Goal: Task Accomplishment & Management: Manage account settings

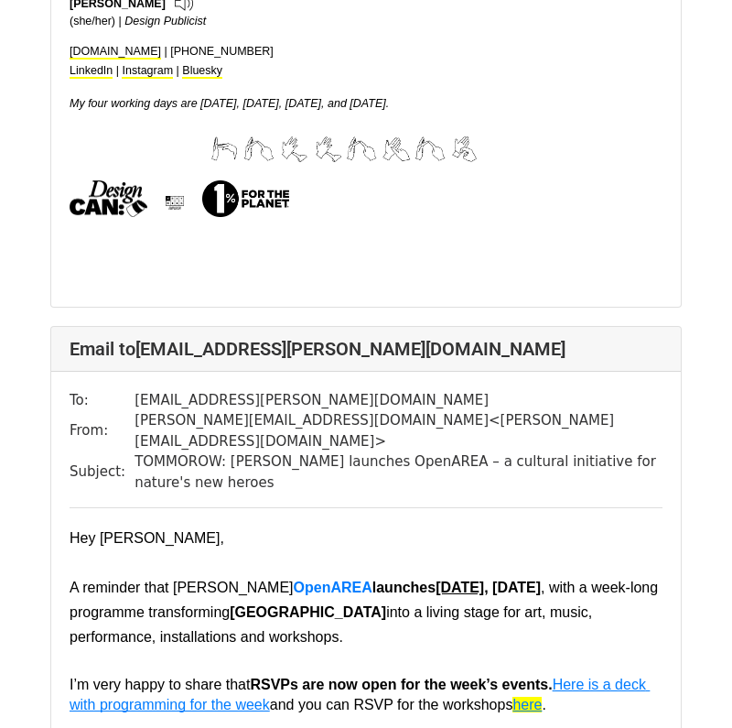
scroll to position [17072, 0]
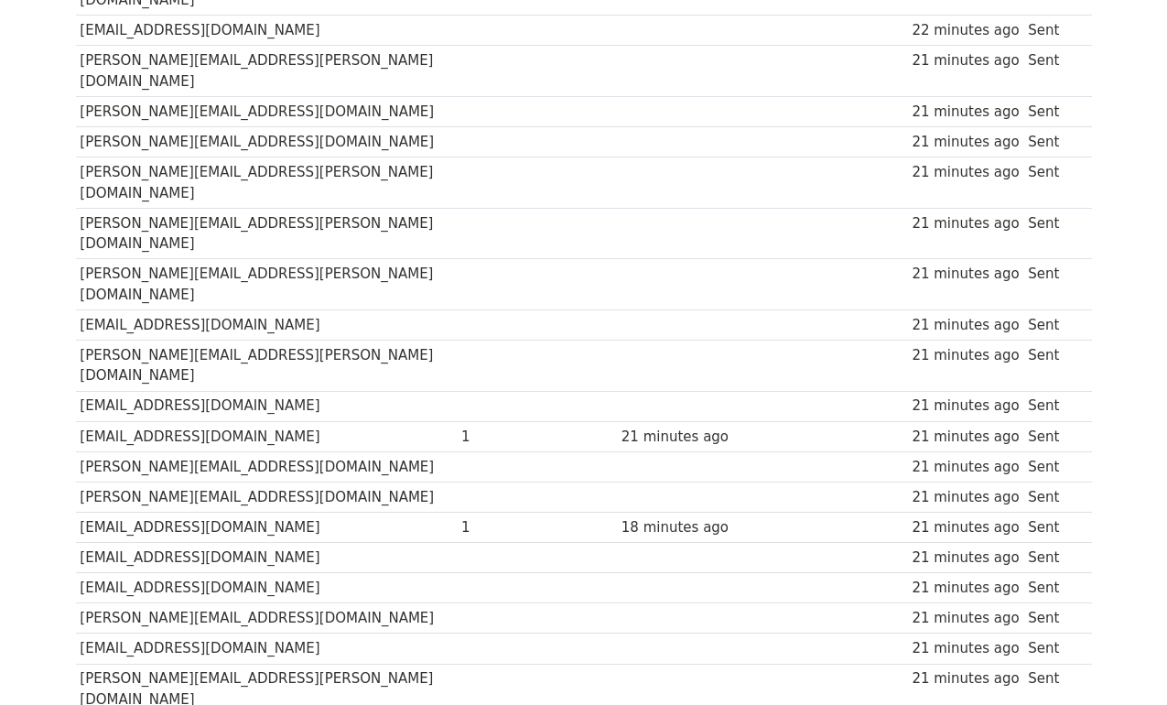
scroll to position [2089, 0]
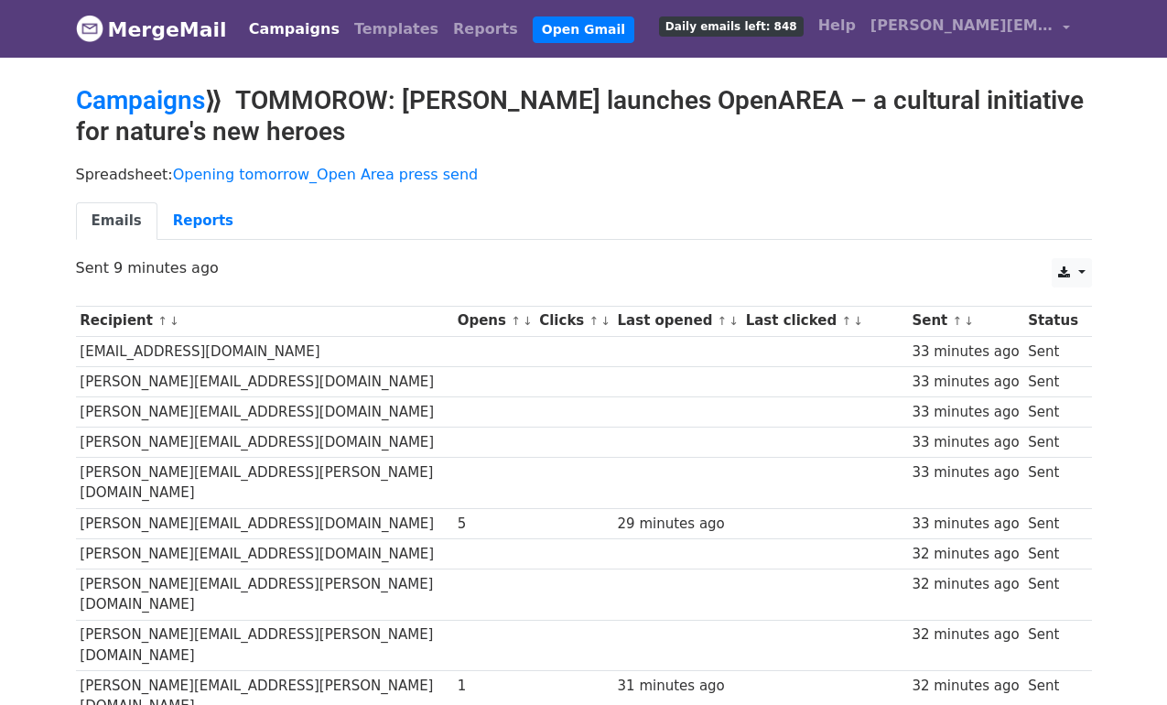
click at [511, 325] on link "↑" at bounding box center [516, 321] width 10 height 14
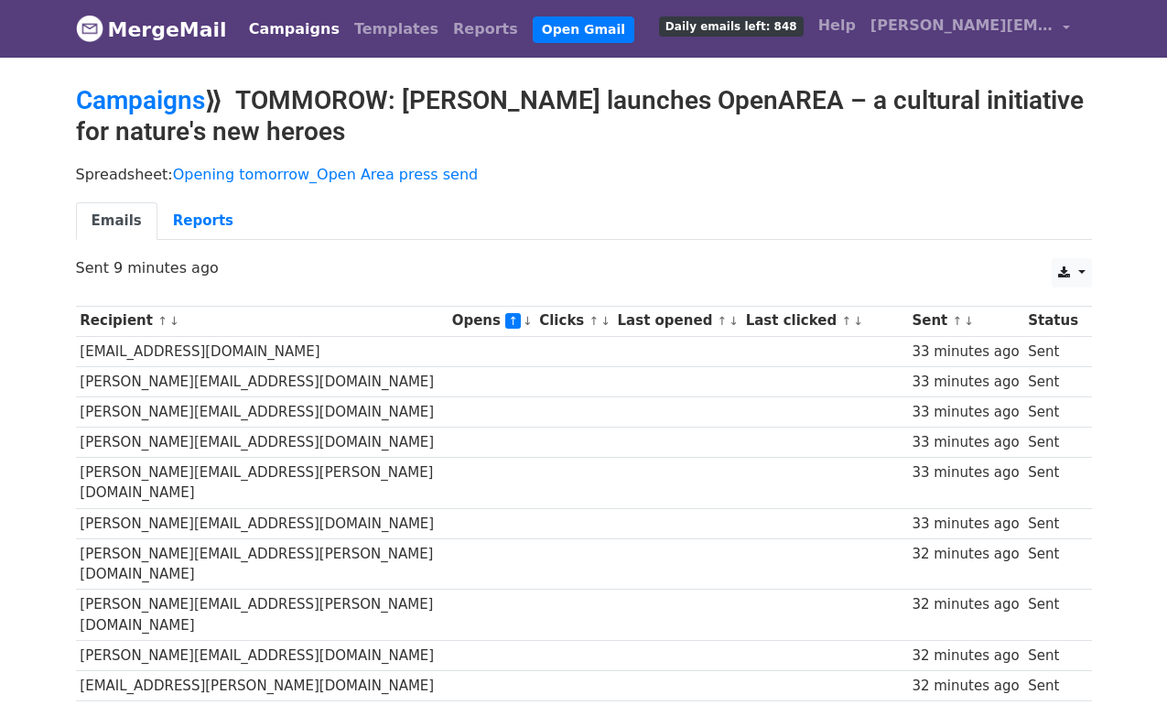
click at [523, 318] on link "↓" at bounding box center [528, 321] width 10 height 14
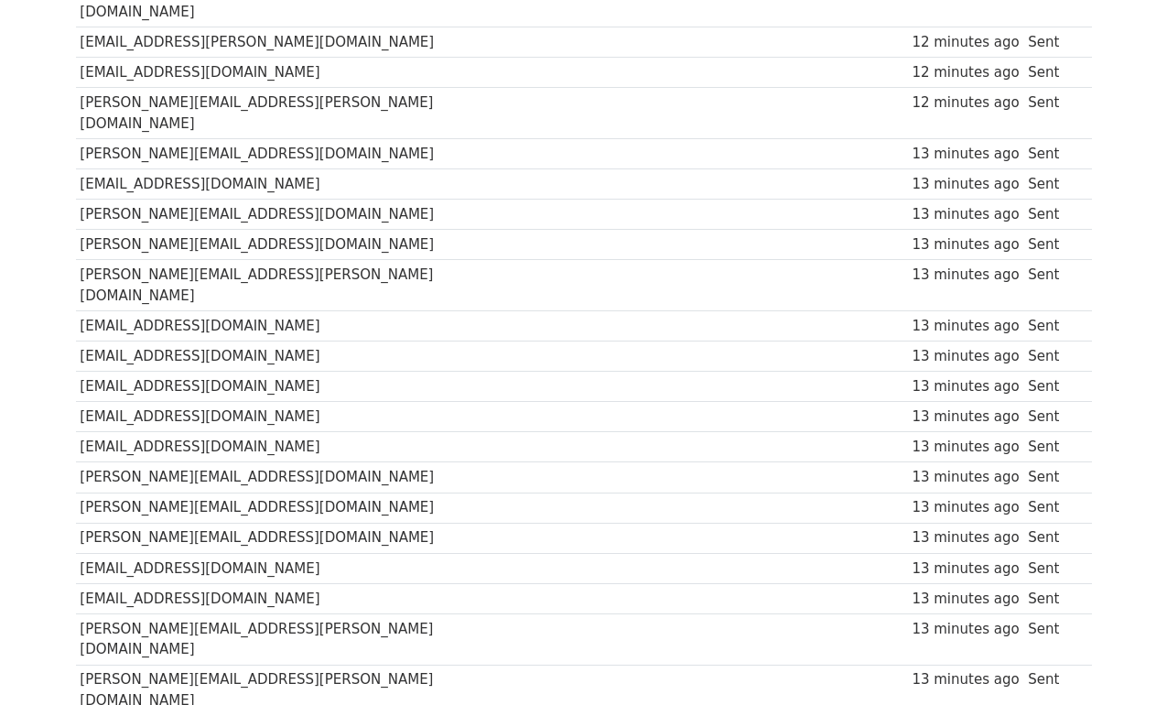
scroll to position [9118, 0]
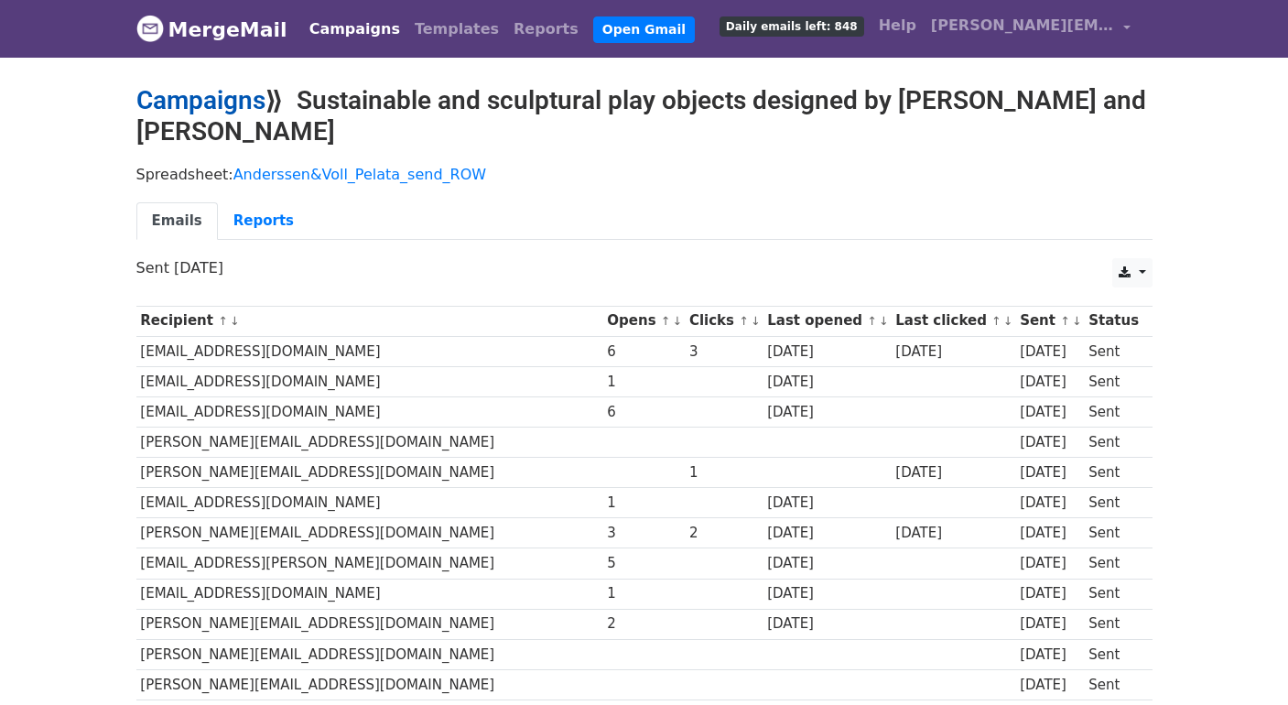
click at [228, 97] on link "Campaigns" at bounding box center [200, 100] width 129 height 30
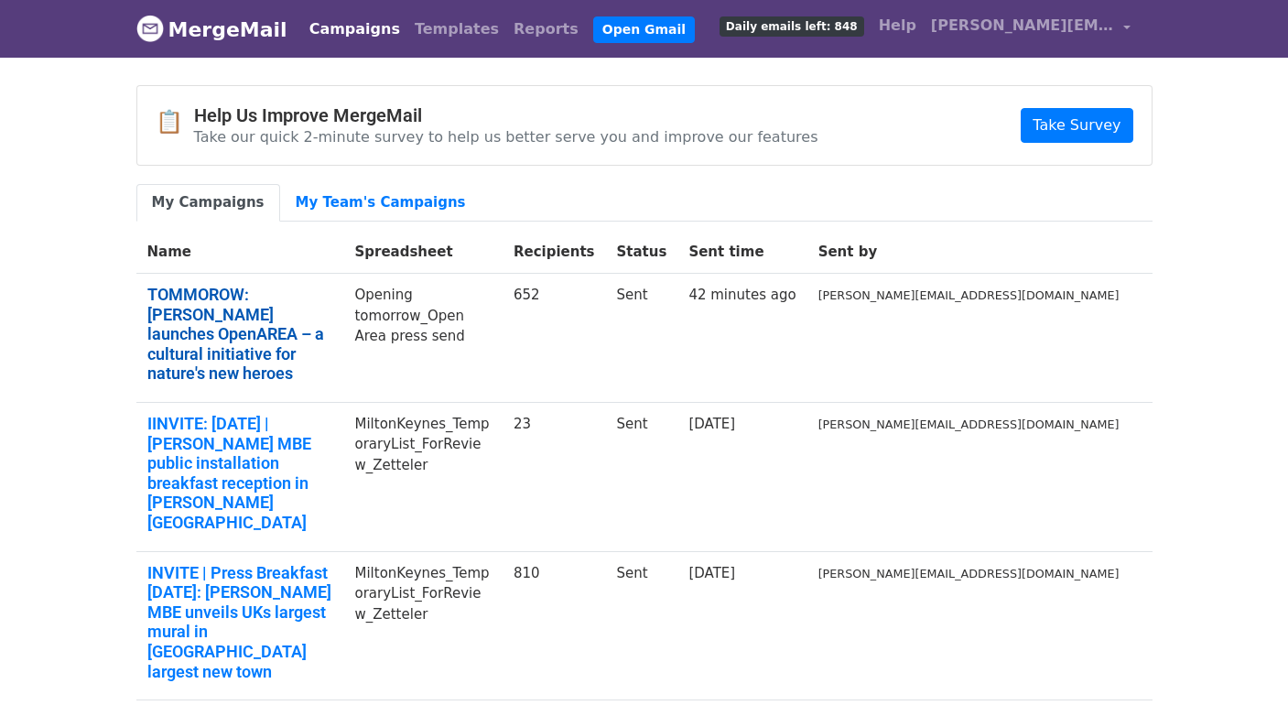
click at [333, 309] on link "TOMMOROW: [PERSON_NAME] launches OpenAREA – a cultural initiative for nature's …" at bounding box center [240, 334] width 186 height 99
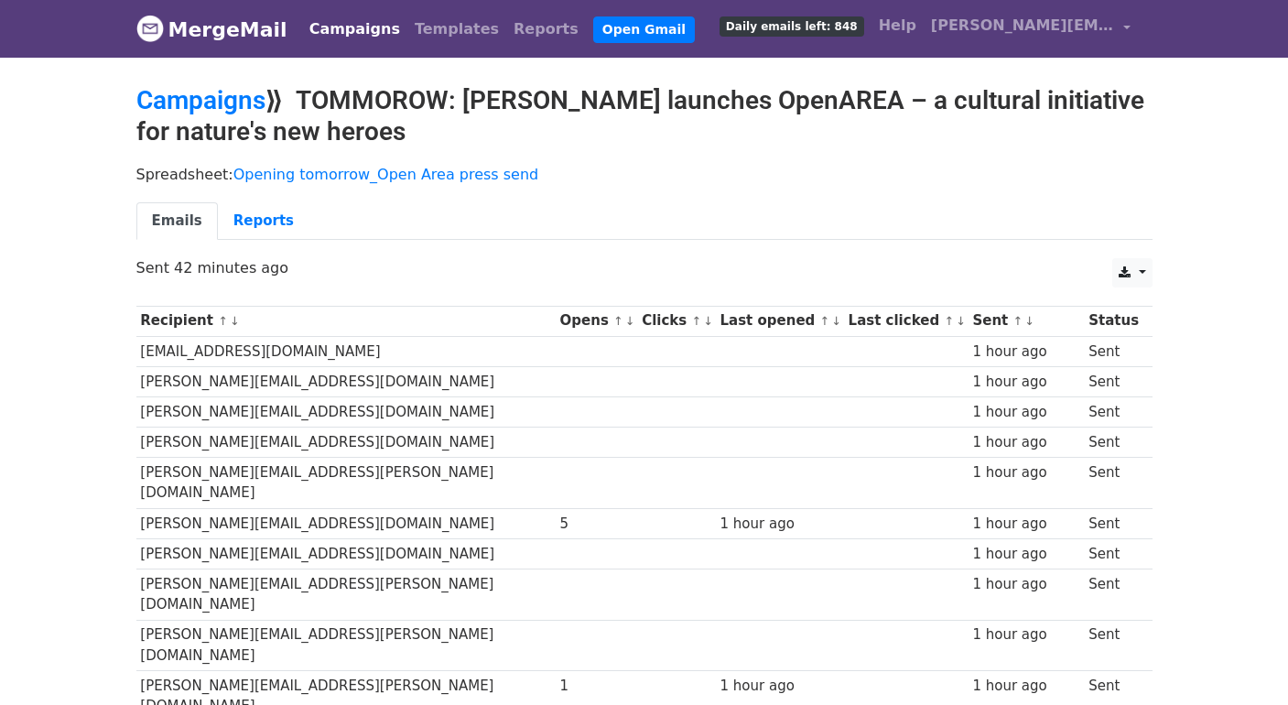
scroll to position [2, 0]
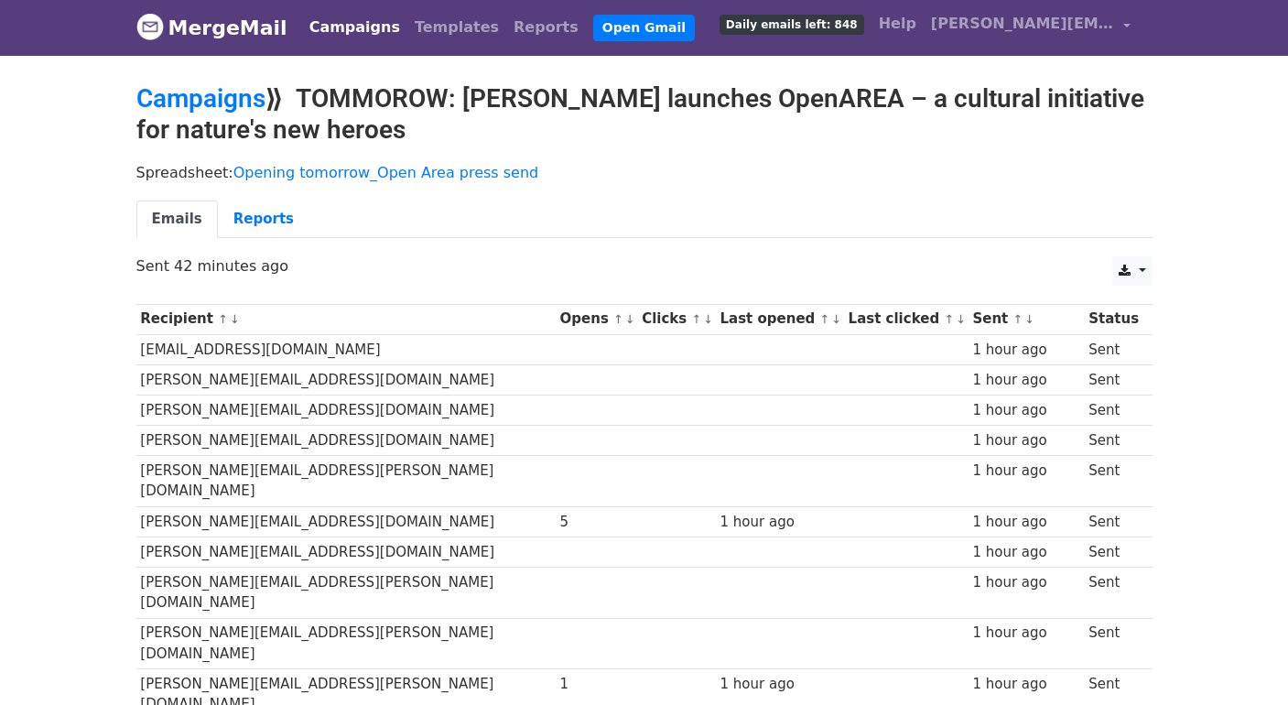
click at [613, 317] on link "↑" at bounding box center [618, 319] width 10 height 14
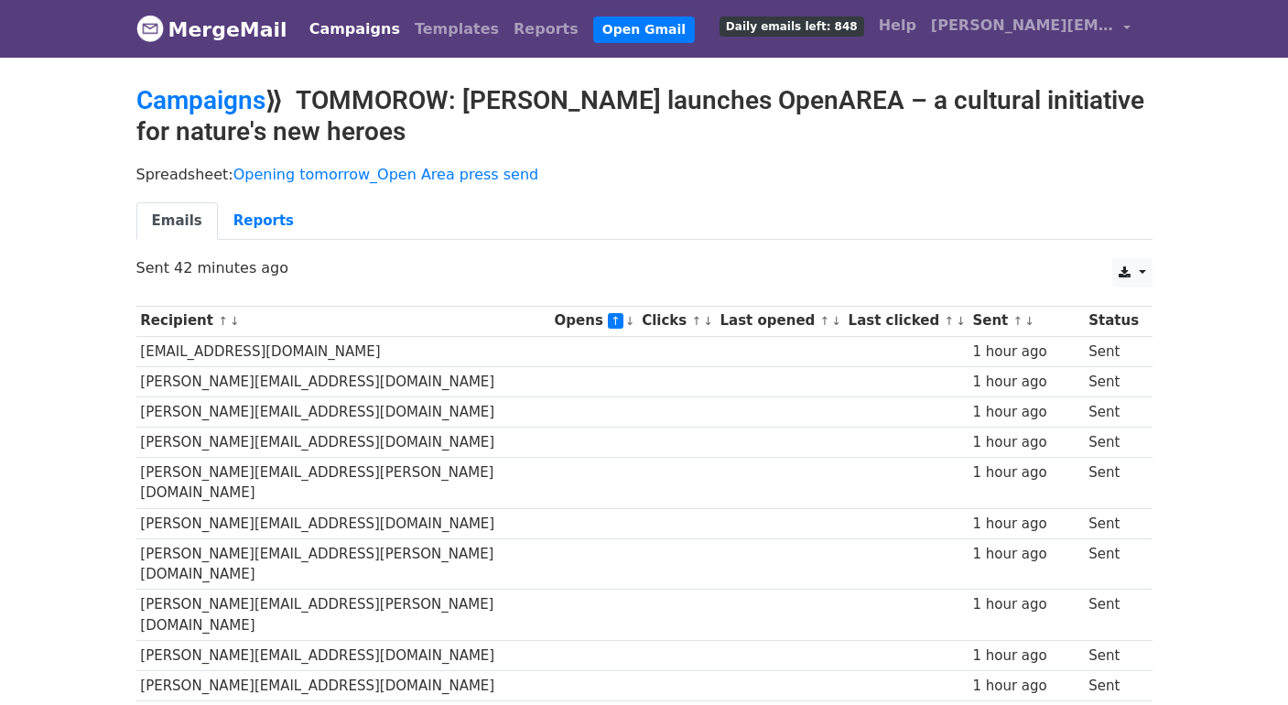
click at [625, 321] on link "↓" at bounding box center [630, 321] width 10 height 14
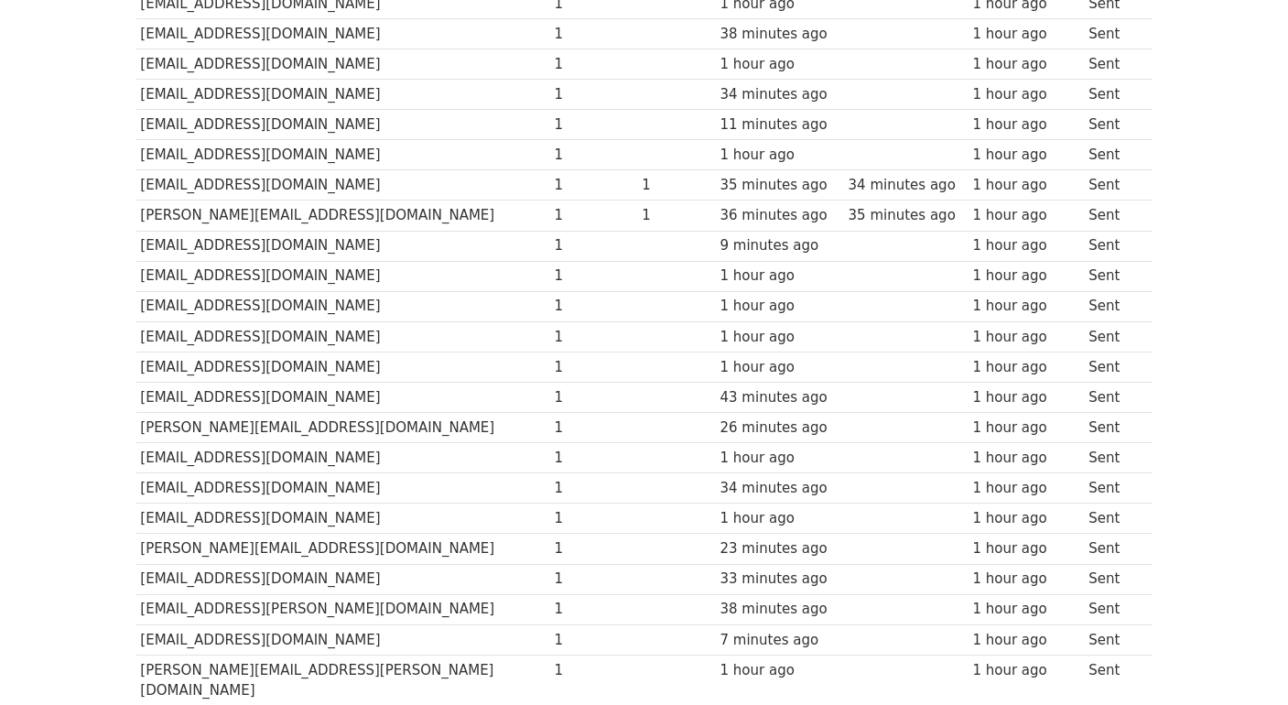
scroll to position [5964, 0]
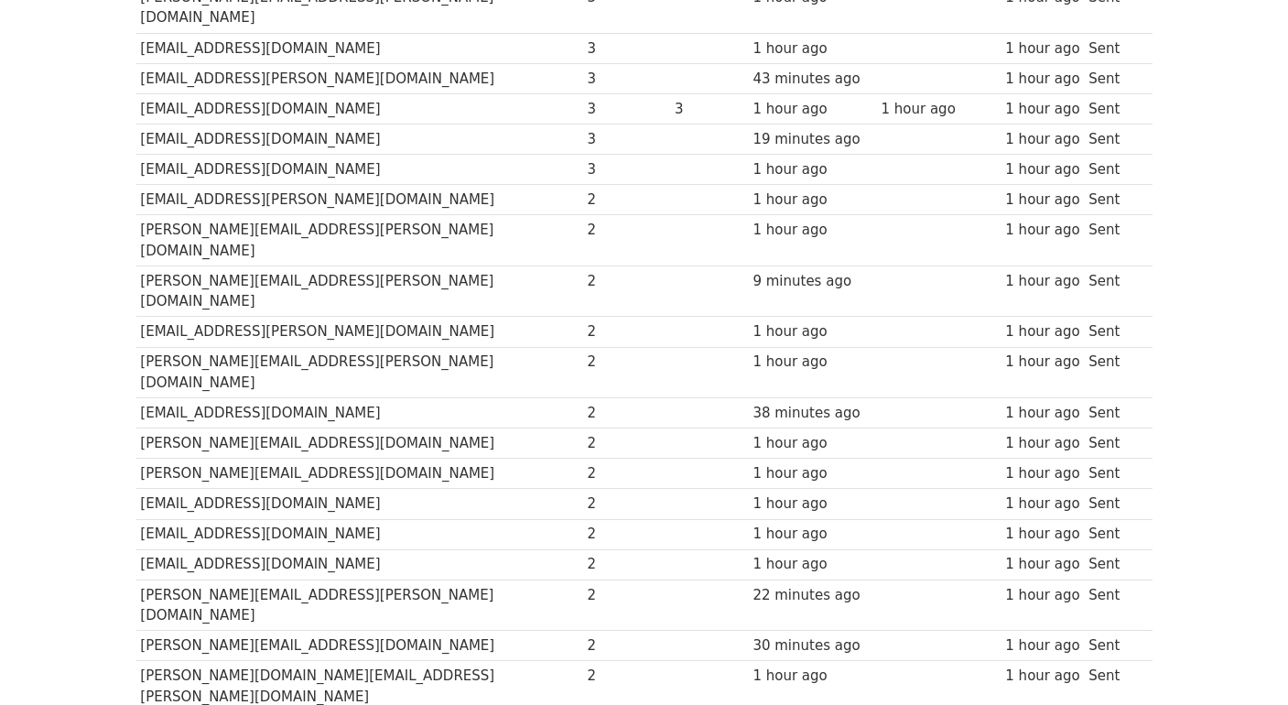
scroll to position [646, 0]
